Goal: Information Seeking & Learning: Learn about a topic

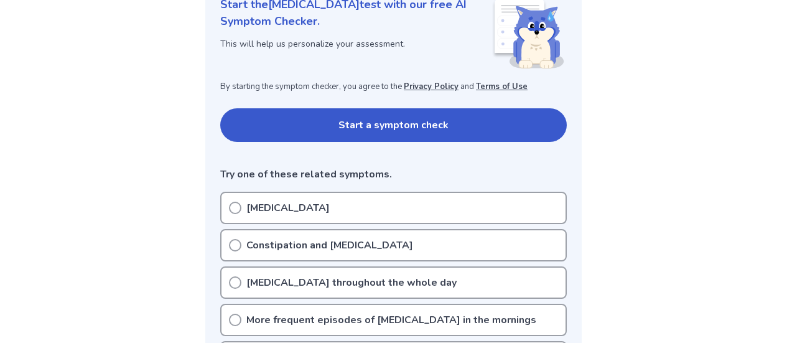
scroll to position [187, 0]
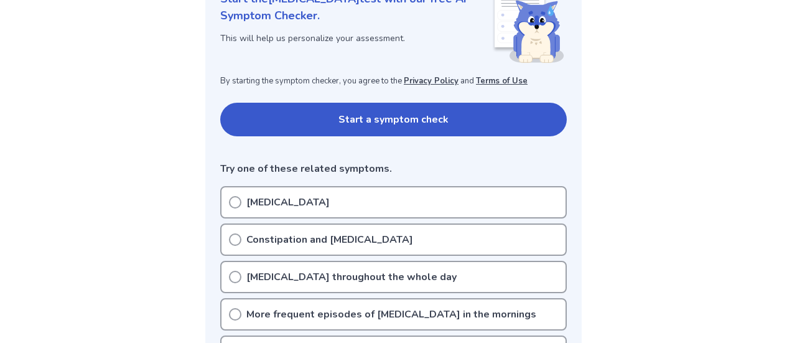
click at [272, 202] on p "[MEDICAL_DATA]" at bounding box center [287, 202] width 83 height 15
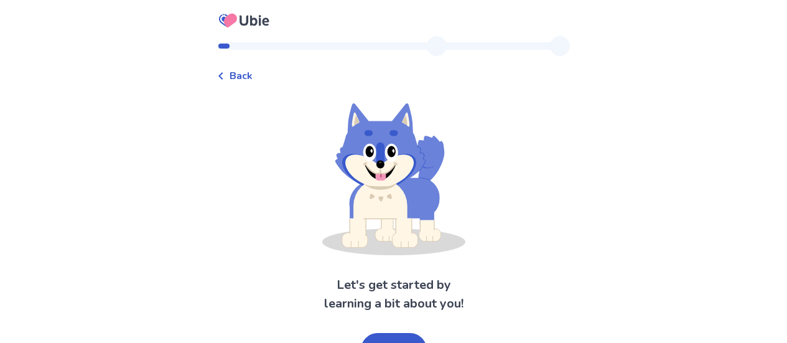
scroll to position [24, 0]
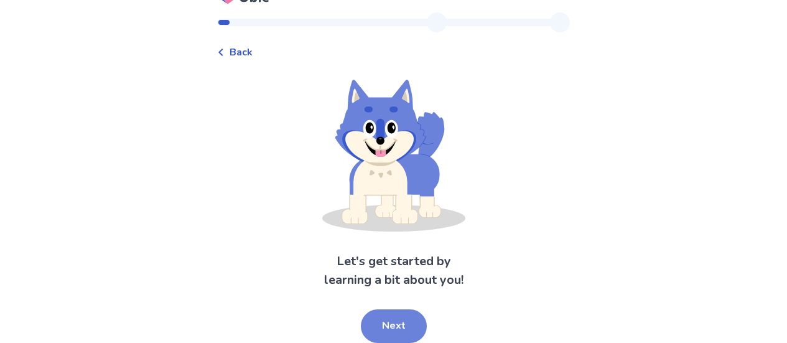
click at [403, 322] on button "Next" at bounding box center [394, 326] width 66 height 34
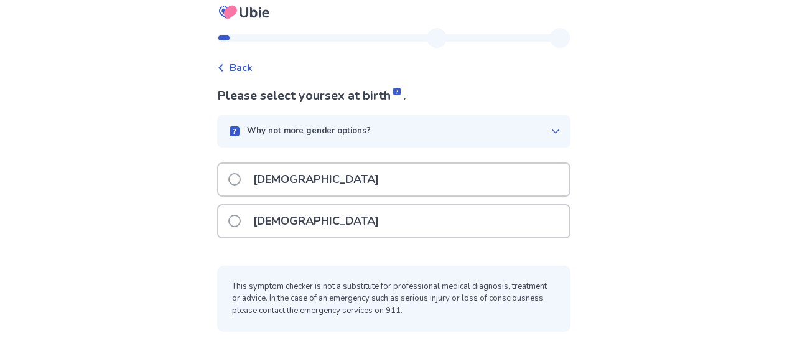
scroll to position [8, 0]
click at [334, 184] on div "Male" at bounding box center [393, 180] width 351 height 32
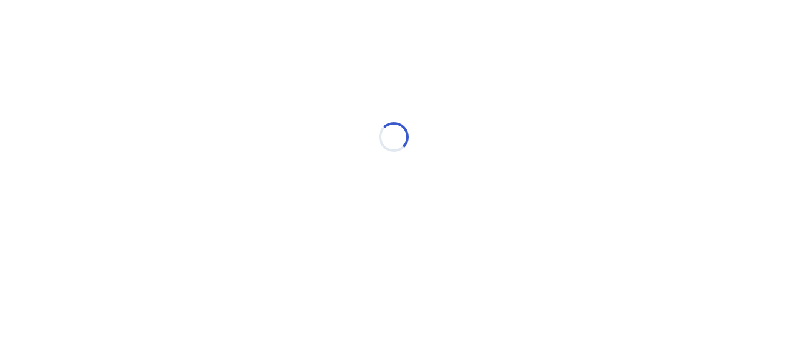
scroll to position [0, 0]
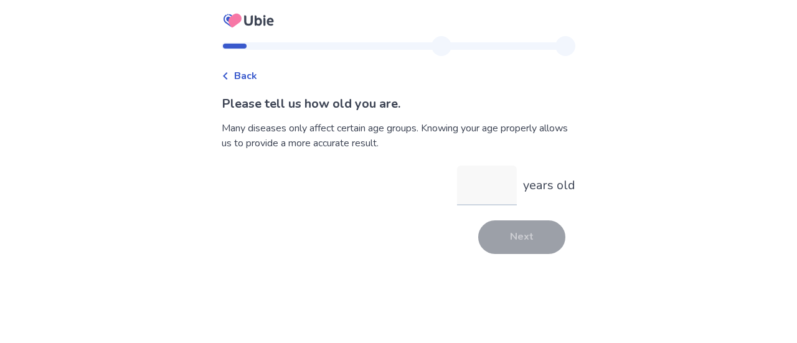
click at [483, 192] on input "years old" at bounding box center [487, 186] width 60 height 40
type input "*"
type input "**"
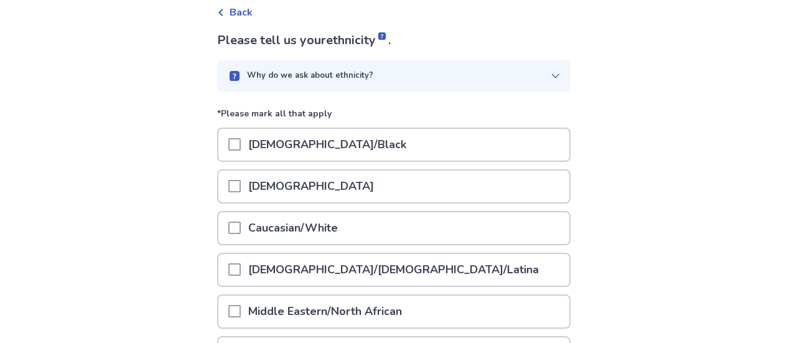
scroll to position [124, 0]
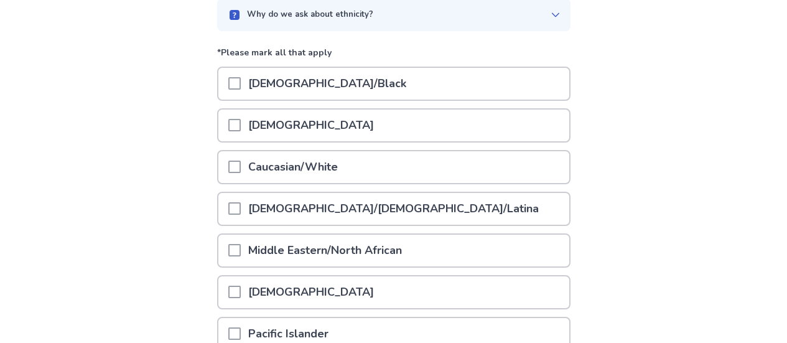
click at [241, 174] on div at bounding box center [234, 167] width 12 height 32
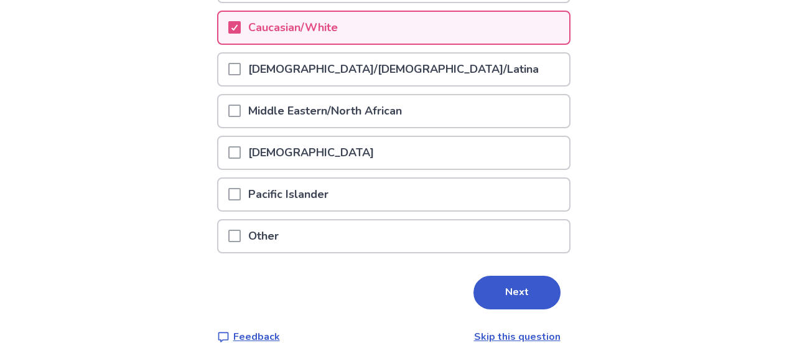
scroll to position [284, 0]
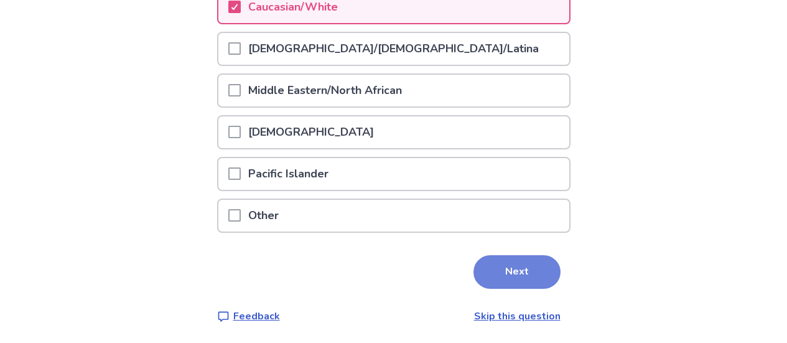
click at [485, 270] on button "Next" at bounding box center [517, 272] width 87 height 34
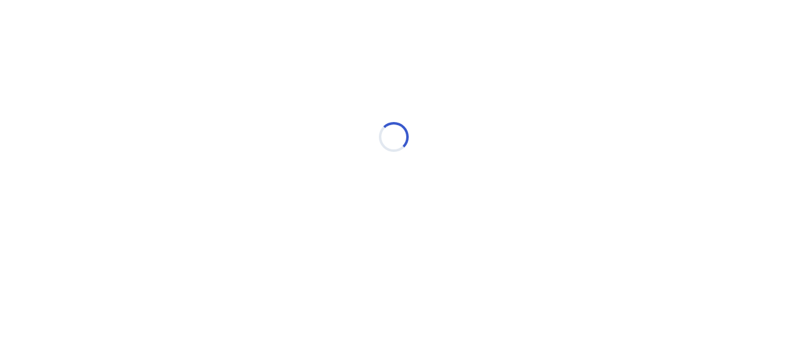
scroll to position [0, 0]
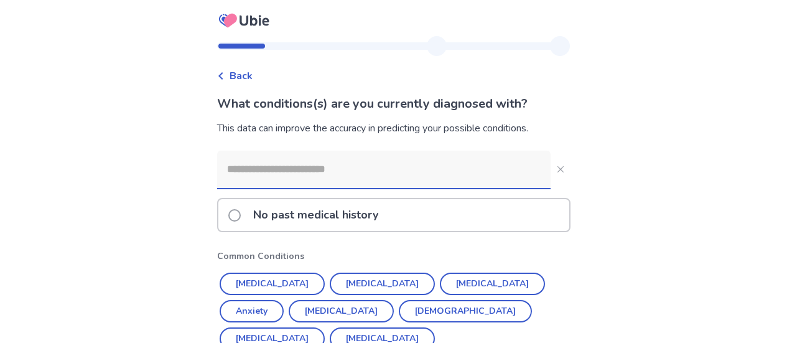
click at [309, 175] on input at bounding box center [384, 169] width 334 height 37
click at [286, 287] on button "Hypertension" at bounding box center [272, 284] width 105 height 22
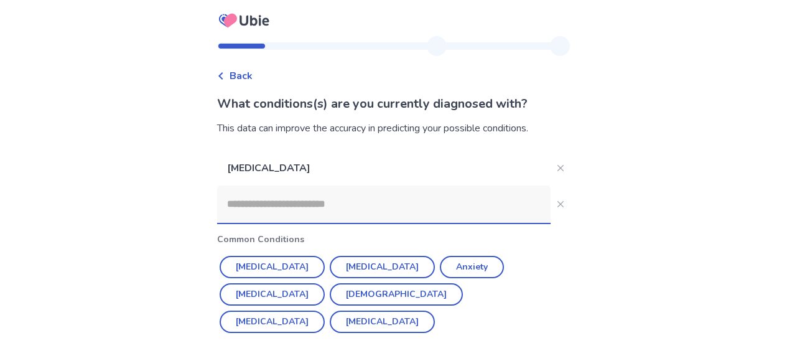
click at [243, 265] on button "Diabetes" at bounding box center [272, 267] width 105 height 22
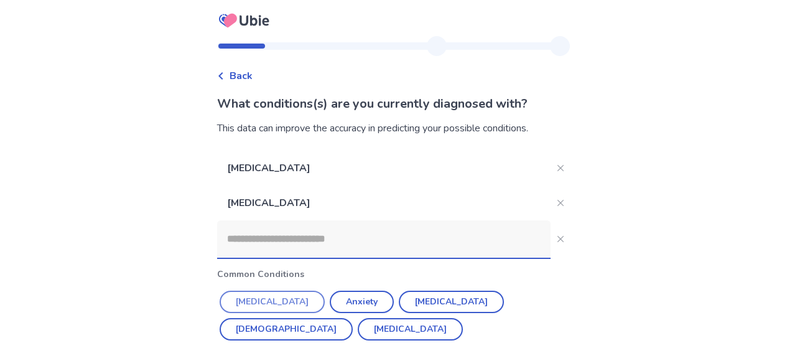
click at [269, 300] on button "Depression" at bounding box center [272, 302] width 105 height 22
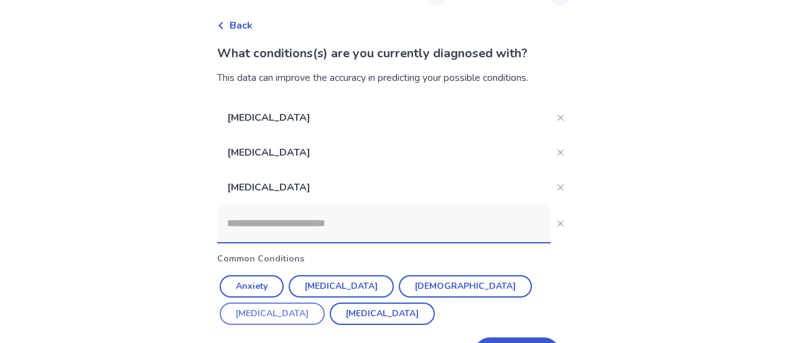
scroll to position [62, 0]
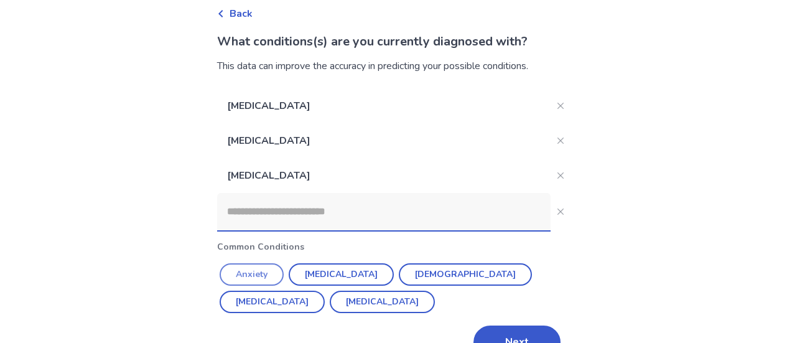
click at [251, 274] on button "Anxiety" at bounding box center [252, 274] width 64 height 22
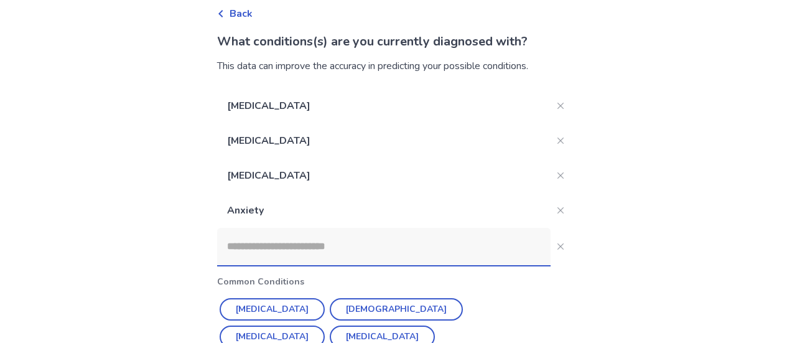
click at [362, 250] on input at bounding box center [384, 246] width 334 height 37
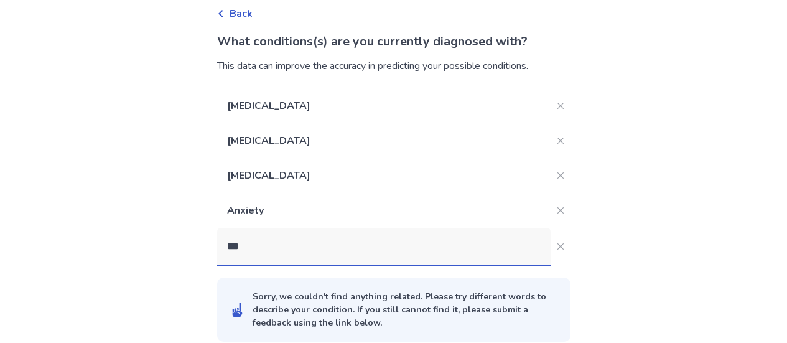
type input "****"
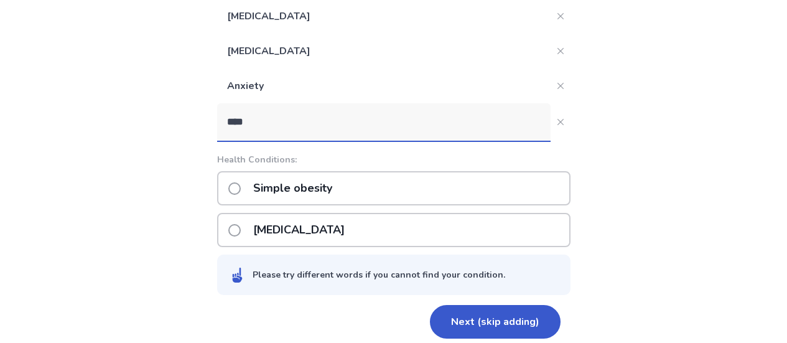
click at [305, 179] on p "Simple obesity" at bounding box center [293, 188] width 94 height 32
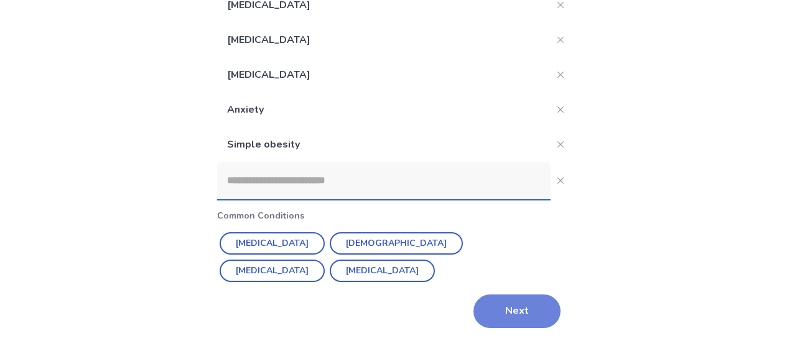
click at [525, 314] on button "Next" at bounding box center [517, 311] width 87 height 34
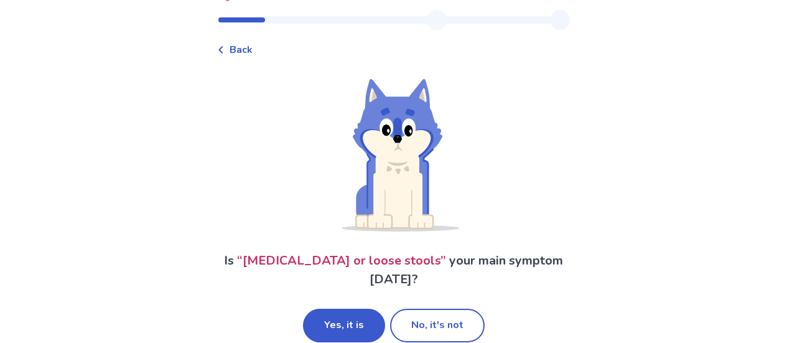
scroll to position [27, 0]
click at [354, 308] on button "Yes, it is" at bounding box center [344, 325] width 82 height 34
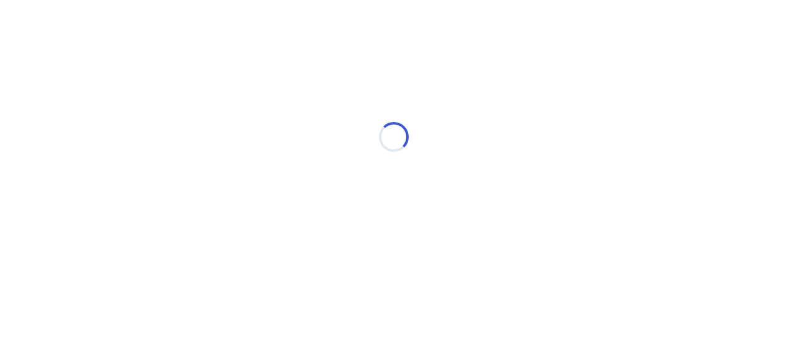
scroll to position [0, 0]
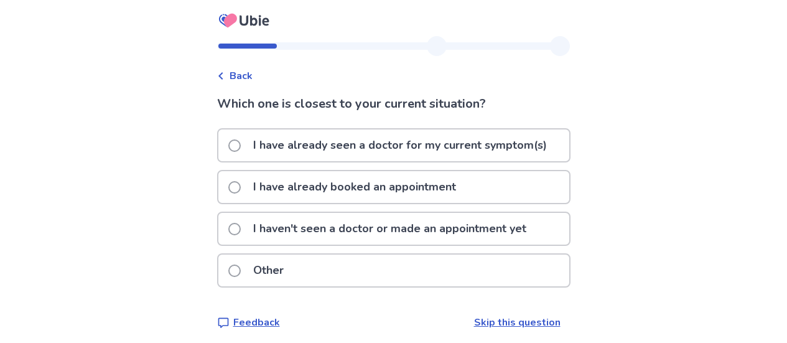
click at [241, 228] on span at bounding box center [234, 229] width 12 height 12
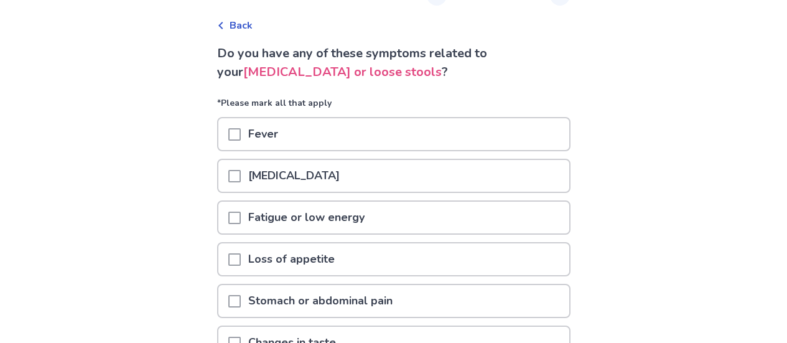
scroll to position [62, 0]
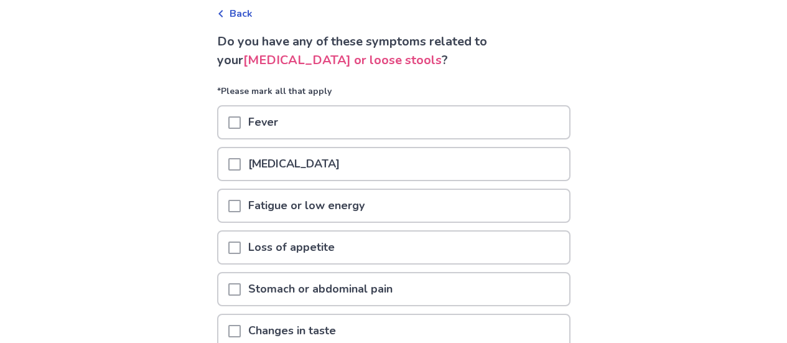
click at [241, 162] on span at bounding box center [234, 164] width 12 height 12
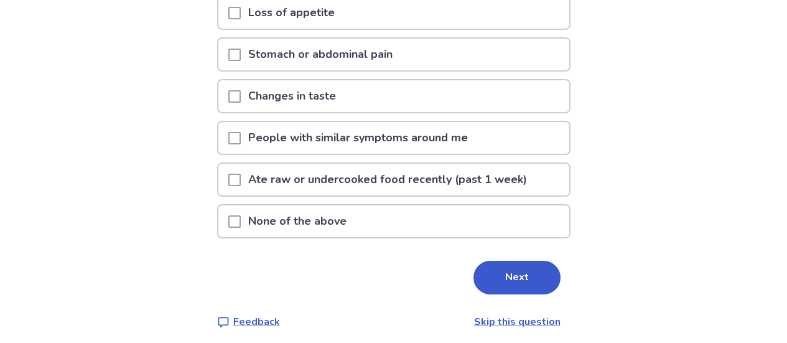
scroll to position [303, 0]
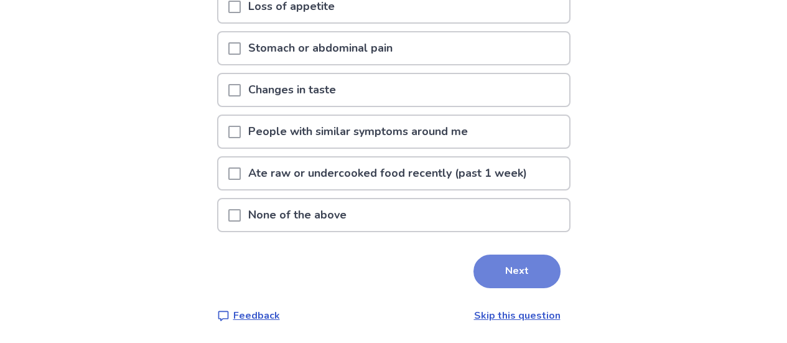
click at [493, 263] on button "Next" at bounding box center [517, 272] width 87 height 34
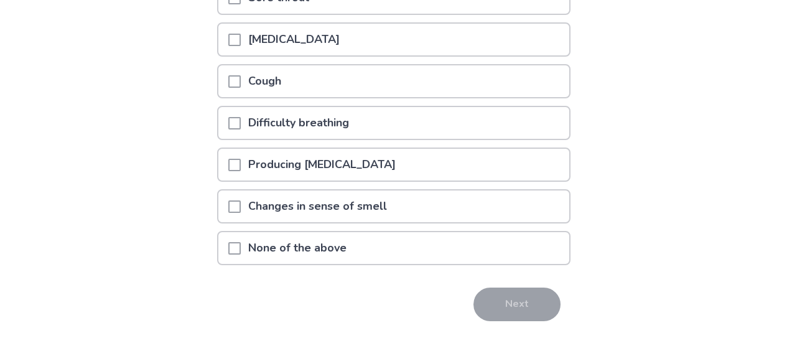
scroll to position [220, 0]
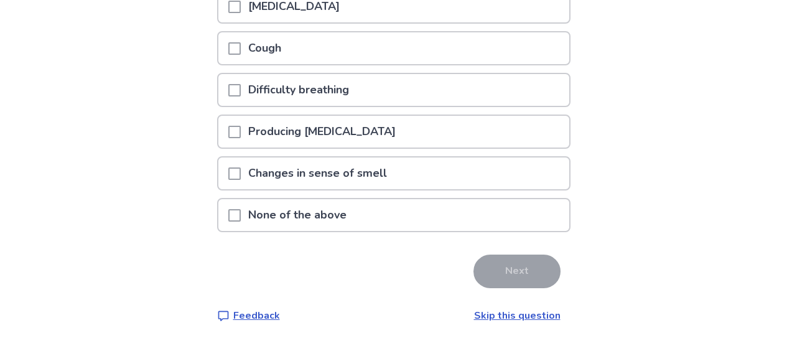
click at [241, 212] on span at bounding box center [234, 215] width 12 height 12
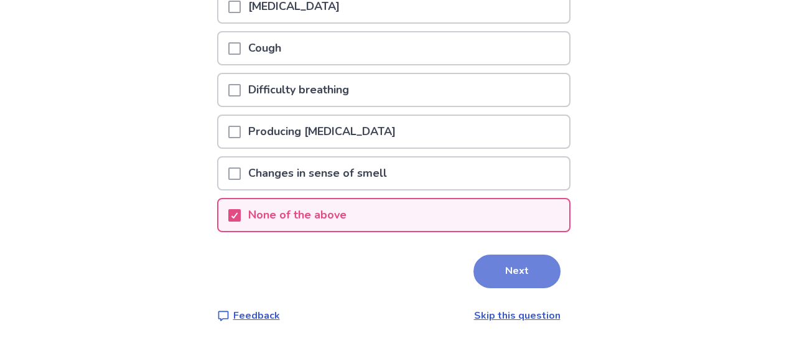
click at [516, 276] on button "Next" at bounding box center [517, 272] width 87 height 34
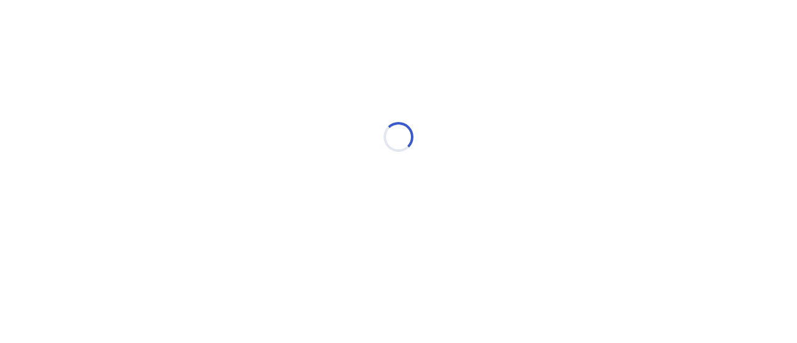
select select "*"
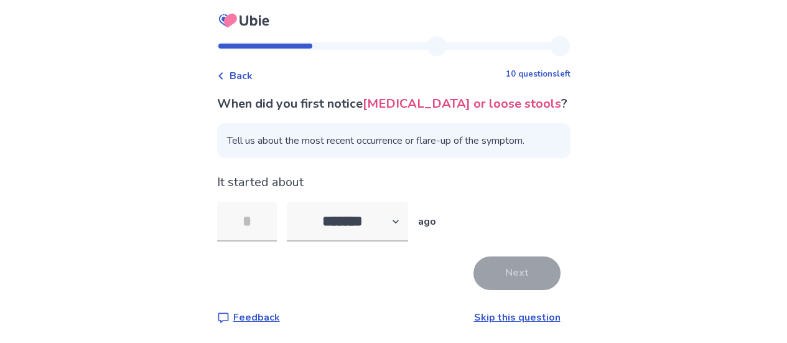
click at [446, 148] on span "Tell us about the most recent occurrence or flare-up of the symptom." at bounding box center [394, 140] width 354 height 35
click at [266, 221] on input "tel" at bounding box center [247, 222] width 60 height 40
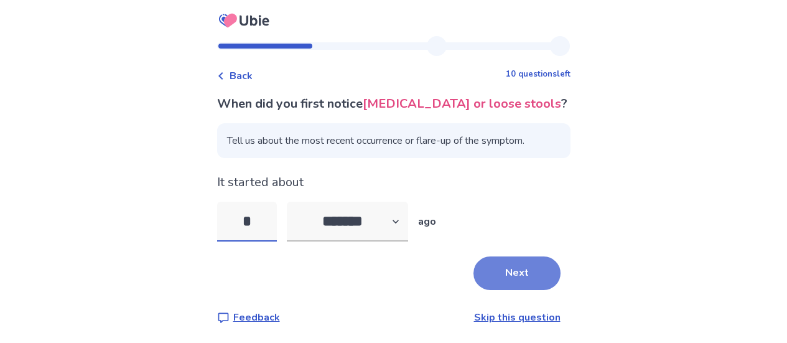
type input "*"
click at [507, 267] on button "Next" at bounding box center [517, 273] width 87 height 34
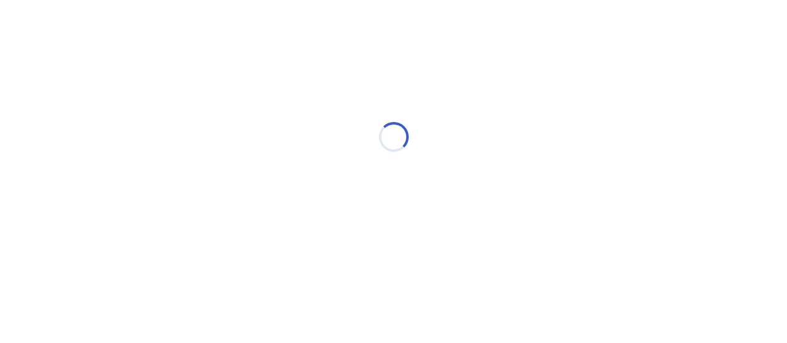
select select "*"
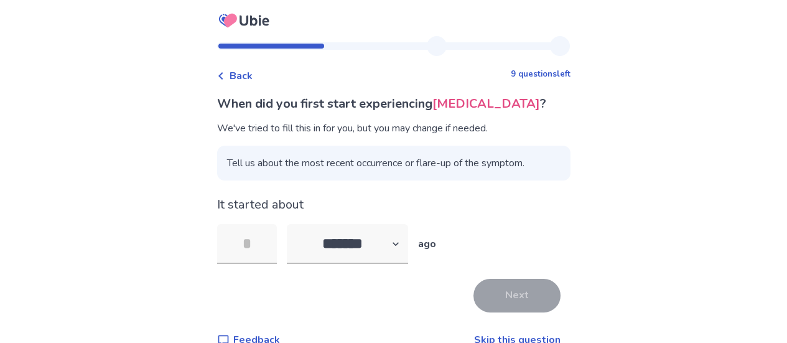
type input "*"
click at [511, 284] on button "Next" at bounding box center [517, 296] width 87 height 34
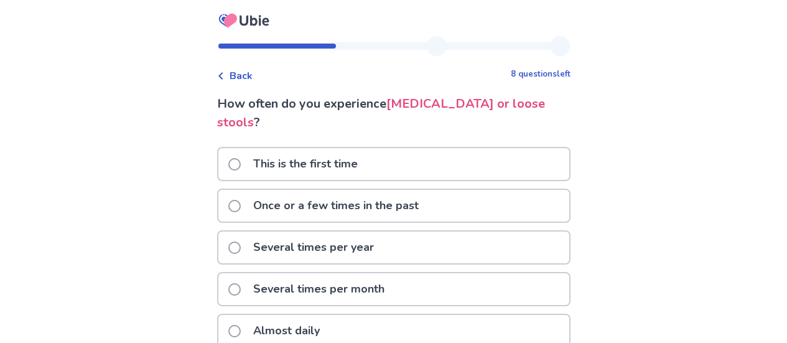
click at [241, 200] on span at bounding box center [234, 206] width 12 height 12
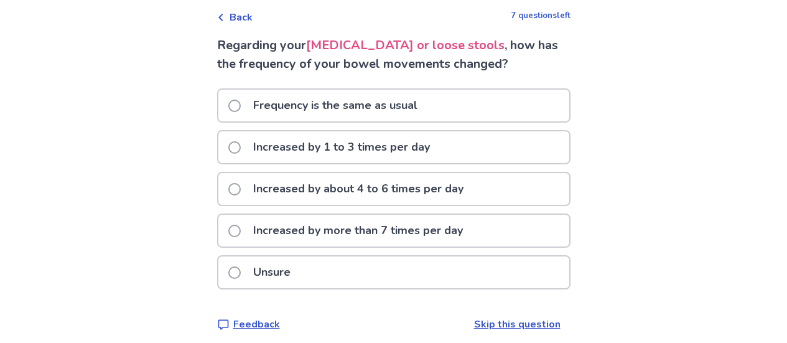
scroll to position [62, 0]
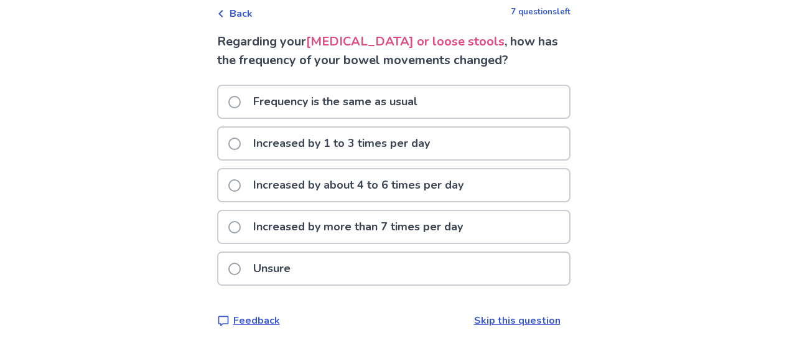
click at [241, 101] on span at bounding box center [234, 102] width 12 height 12
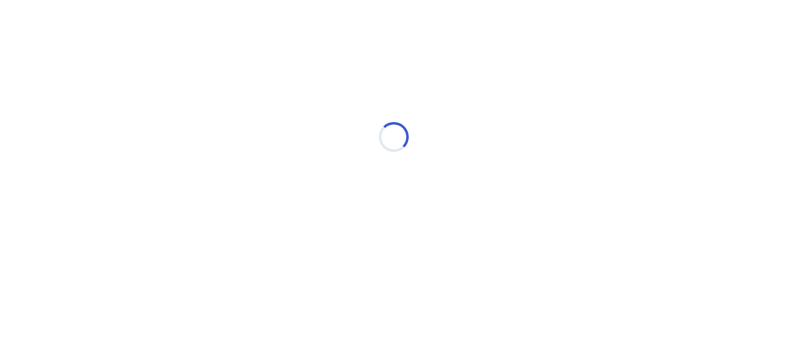
scroll to position [0, 0]
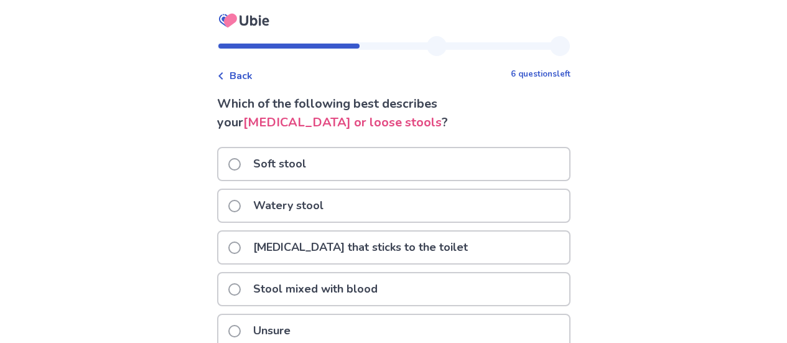
scroll to position [62, 0]
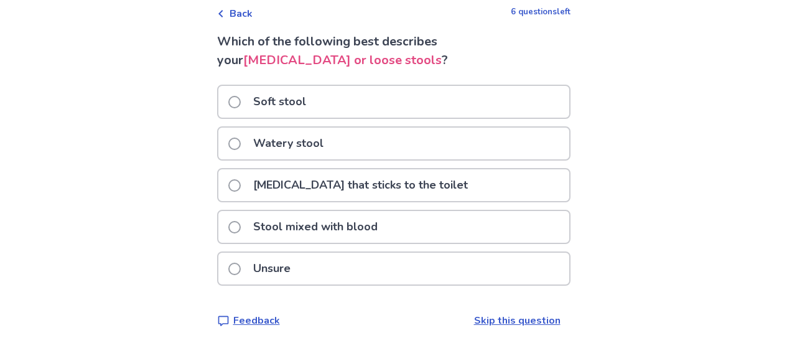
click at [241, 145] on span at bounding box center [234, 144] width 12 height 12
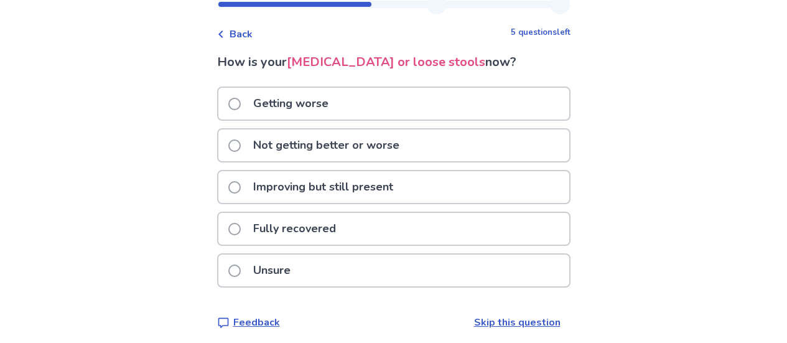
scroll to position [49, 0]
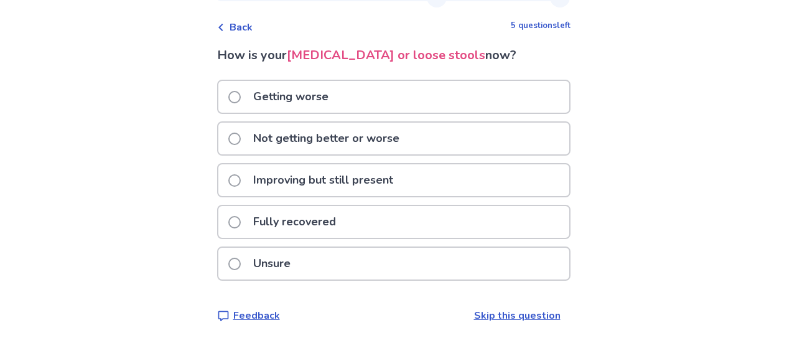
click at [241, 260] on span at bounding box center [234, 264] width 12 height 12
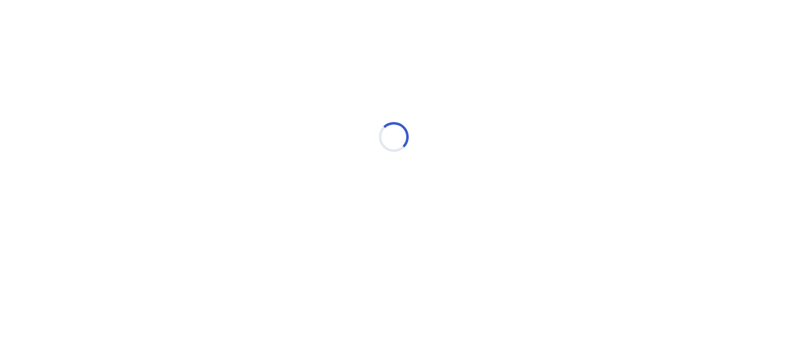
scroll to position [0, 0]
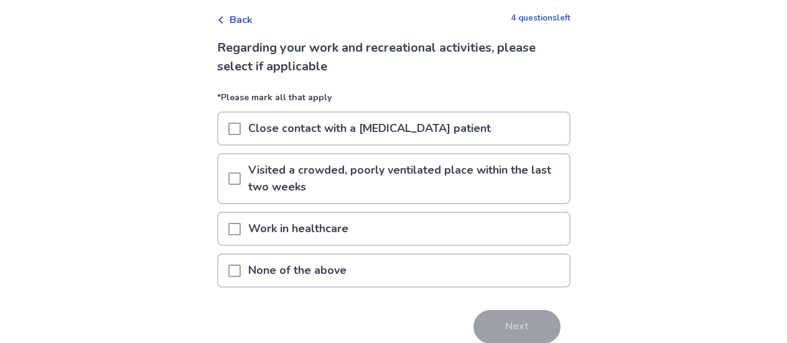
scroll to position [62, 0]
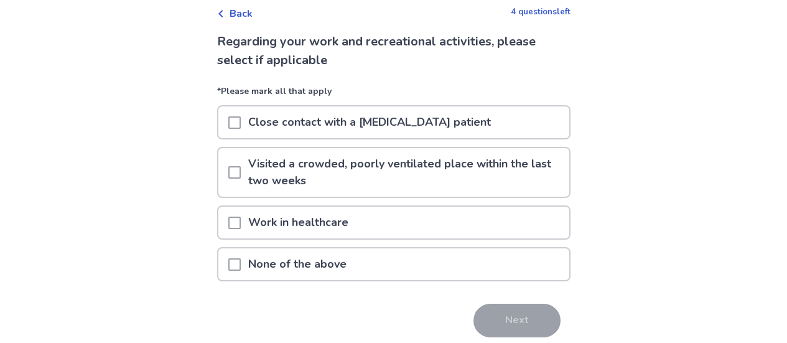
click at [241, 268] on span at bounding box center [234, 264] width 12 height 12
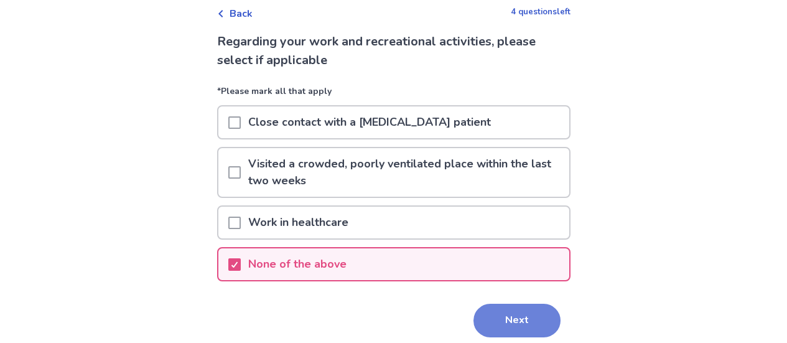
click at [504, 324] on button "Next" at bounding box center [517, 321] width 87 height 34
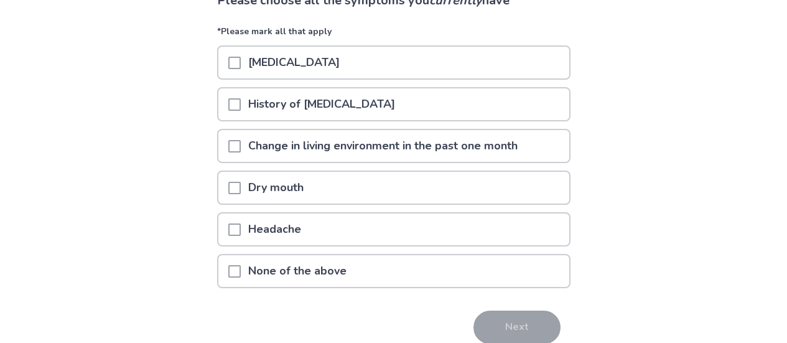
scroll to position [97, 0]
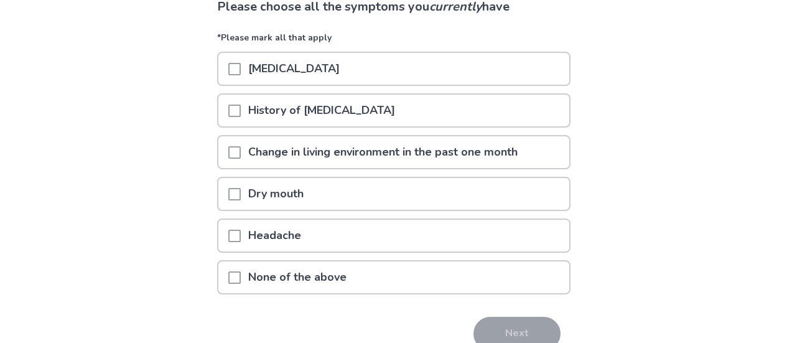
click at [241, 282] on span at bounding box center [234, 277] width 12 height 12
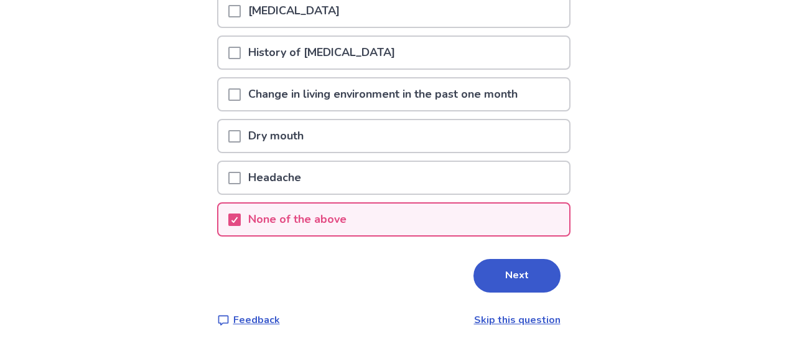
scroll to position [159, 0]
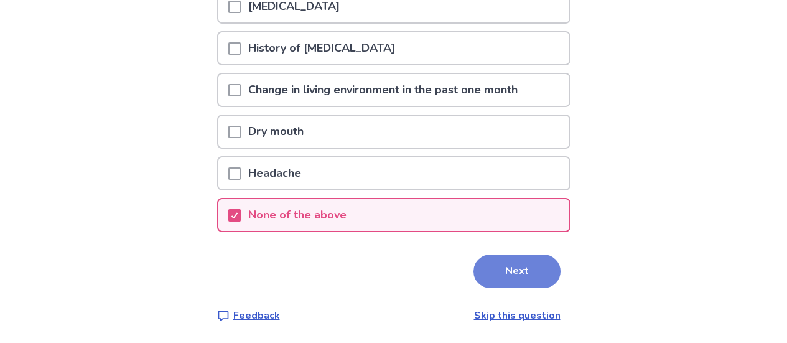
click at [496, 262] on button "Next" at bounding box center [517, 272] width 87 height 34
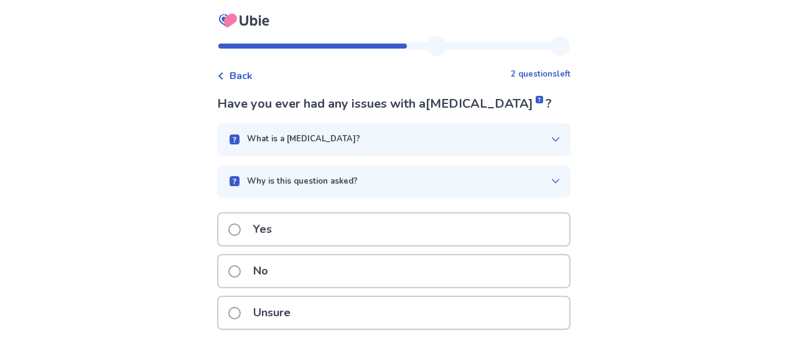
scroll to position [49, 0]
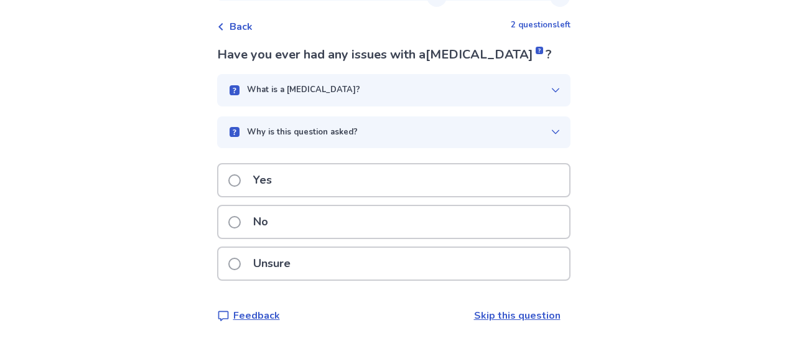
click at [520, 316] on link "Skip this question" at bounding box center [517, 316] width 87 height 14
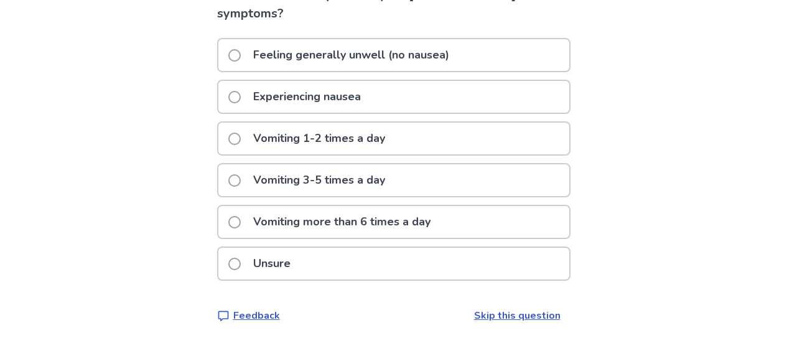
scroll to position [47, 0]
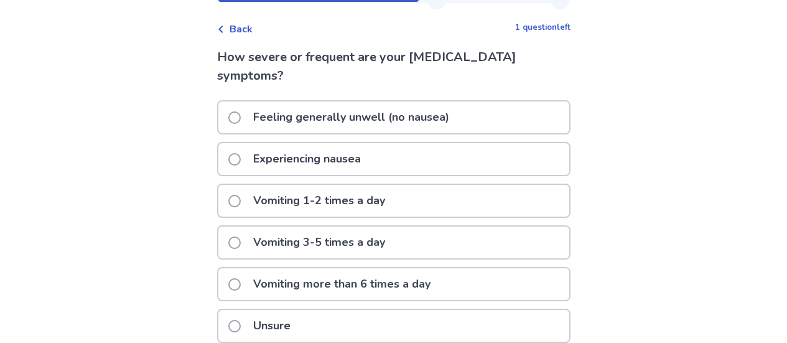
click at [241, 160] on span at bounding box center [234, 159] width 12 height 12
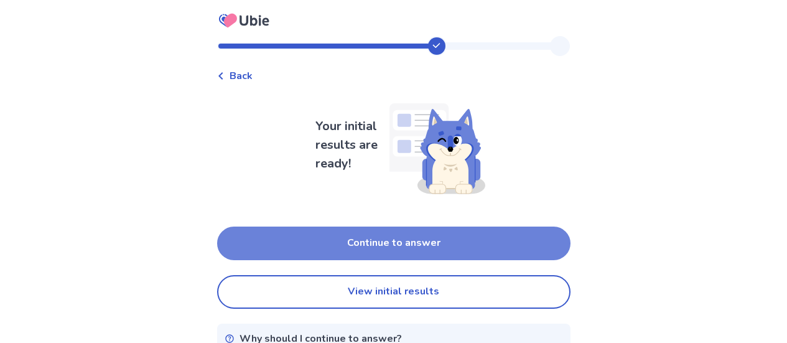
click at [469, 243] on button "Continue to answer" at bounding box center [394, 244] width 354 height 34
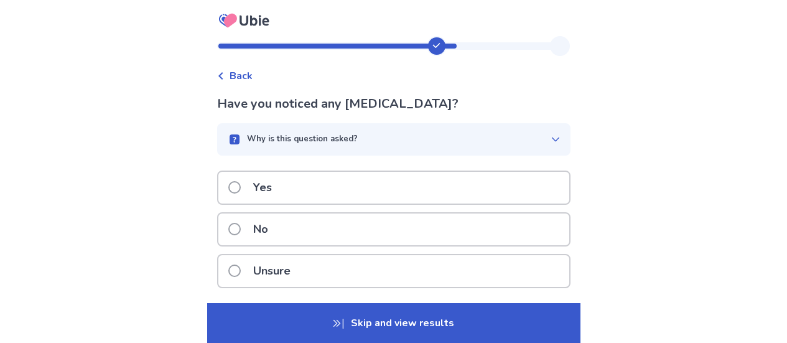
click at [240, 230] on span at bounding box center [234, 229] width 12 height 12
click at [241, 189] on span at bounding box center [234, 187] width 12 height 12
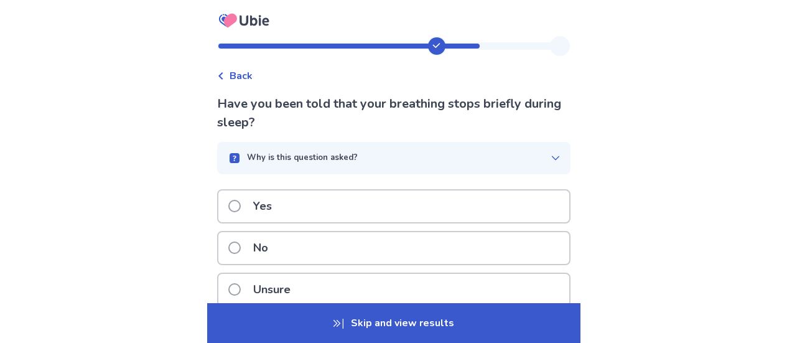
click at [241, 207] on span at bounding box center [234, 206] width 12 height 12
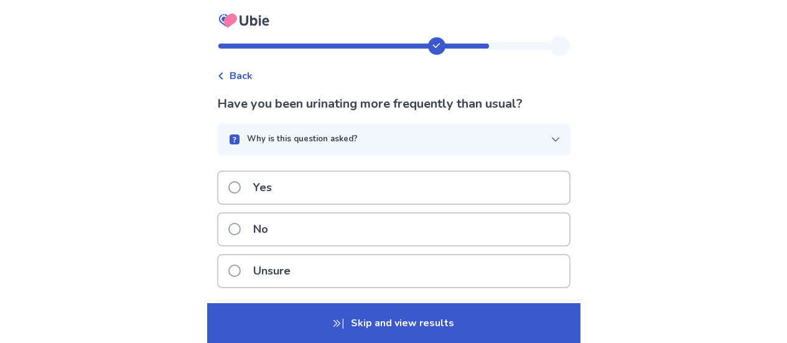
click at [241, 271] on span at bounding box center [234, 271] width 12 height 12
click at [240, 234] on span at bounding box center [234, 229] width 12 height 12
click at [241, 231] on span at bounding box center [234, 229] width 12 height 12
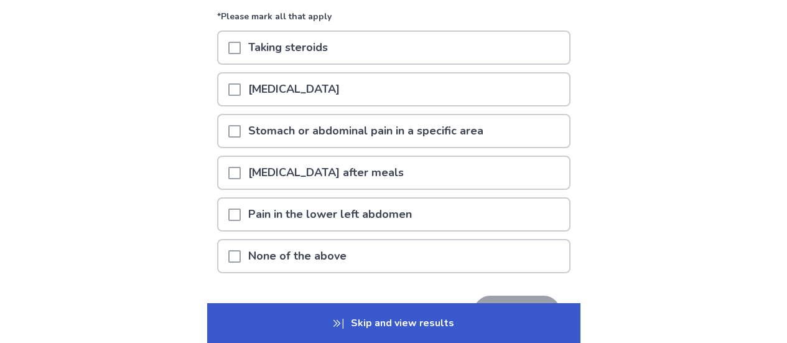
scroll to position [124, 0]
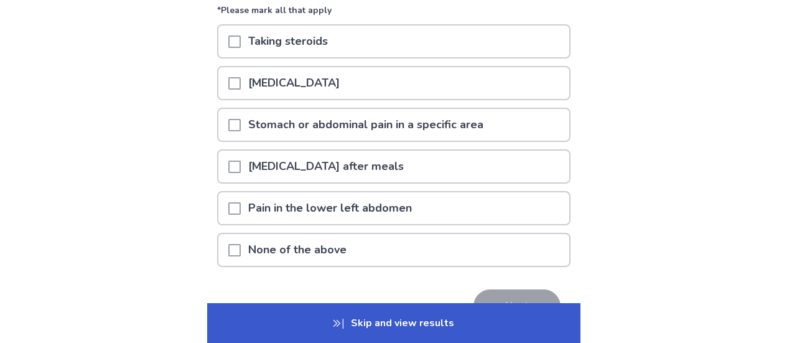
click at [240, 250] on span at bounding box center [234, 250] width 12 height 12
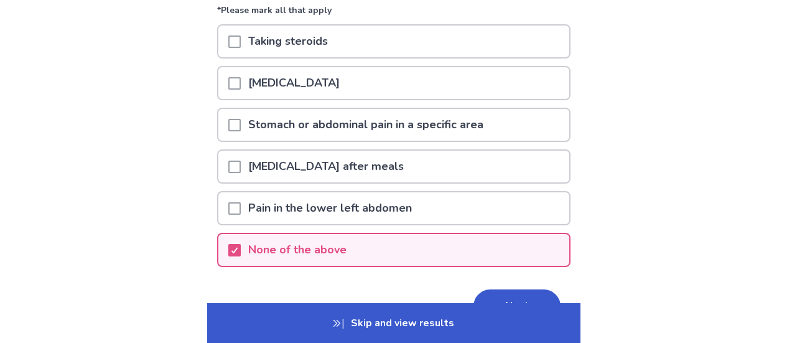
scroll to position [187, 0]
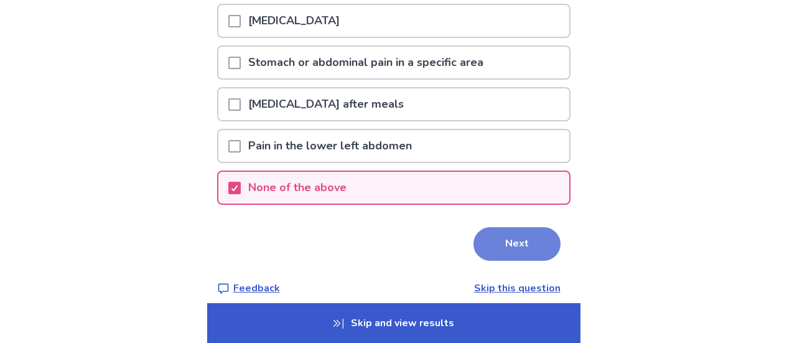
click at [505, 251] on button "Next" at bounding box center [517, 244] width 87 height 34
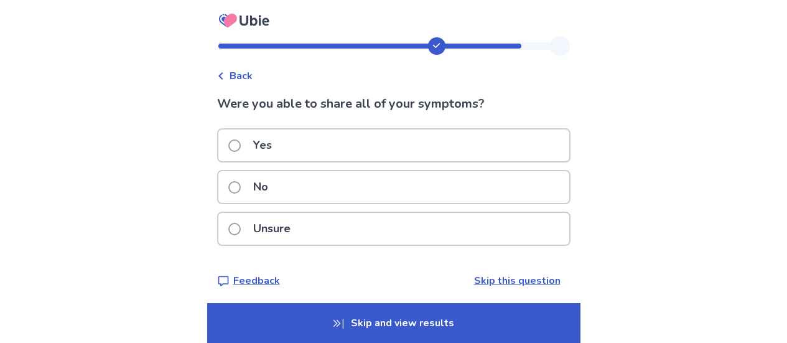
click at [240, 149] on span at bounding box center [234, 145] width 12 height 12
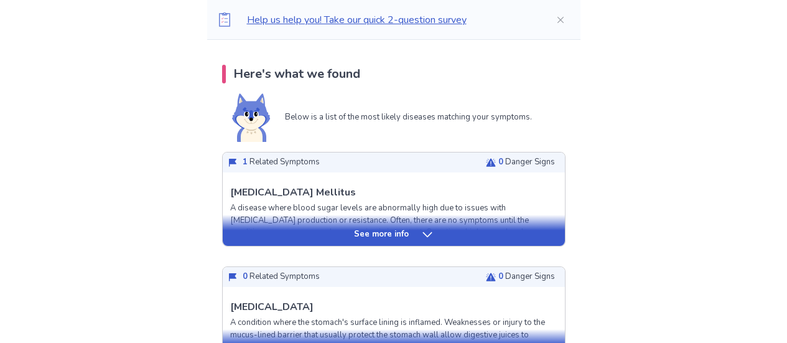
scroll to position [249, 0]
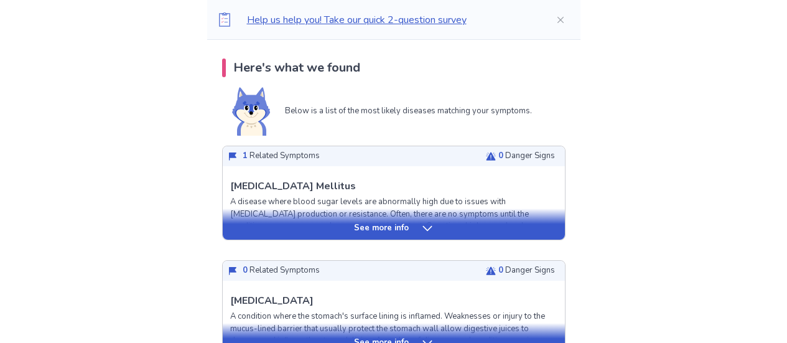
click at [434, 237] on div "See more info" at bounding box center [394, 224] width 342 height 31
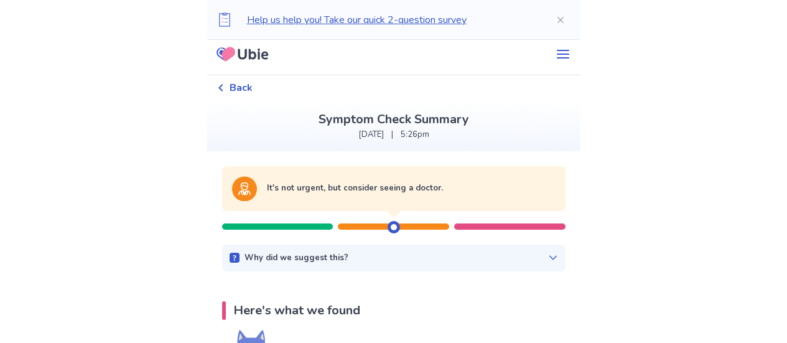
scroll to position [0, 0]
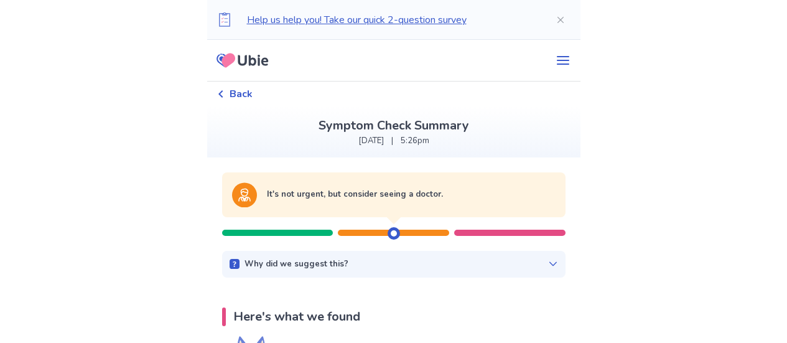
click at [258, 265] on p "Why did we suggest this?" at bounding box center [297, 264] width 104 height 12
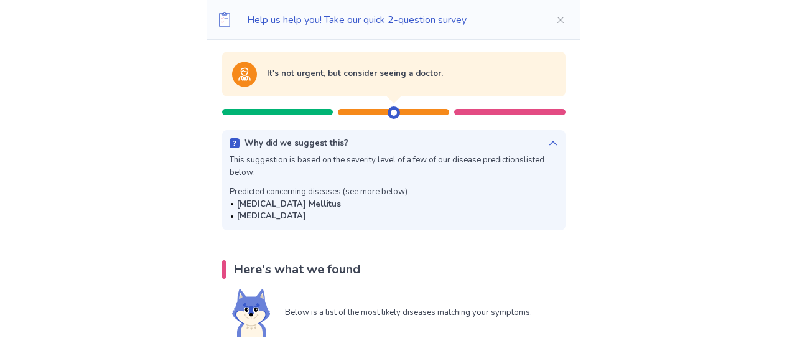
scroll to position [124, 0]
